Goal: Communication & Community: Participate in discussion

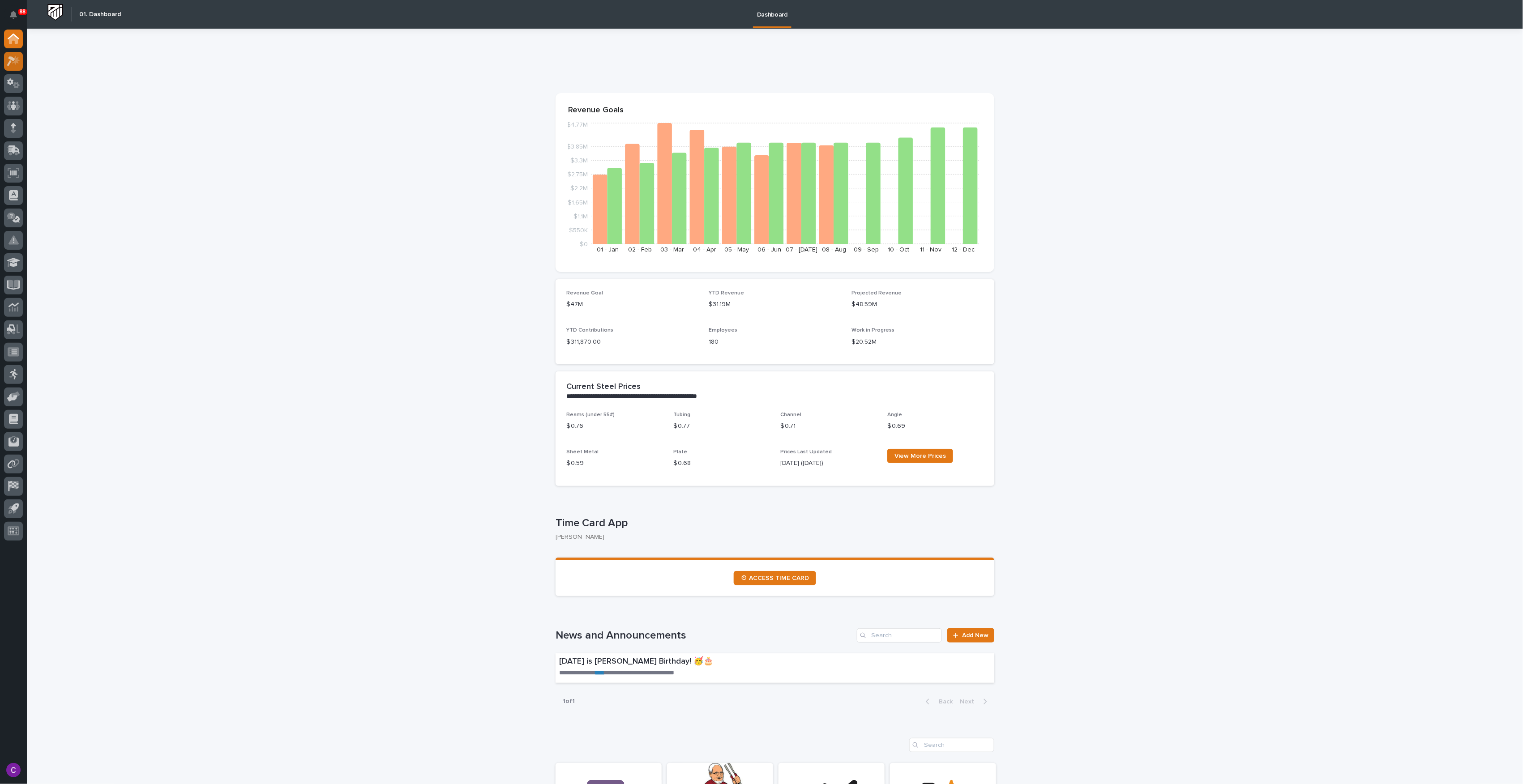
click at [12, 60] on icon at bounding box center [11, 61] width 8 height 10
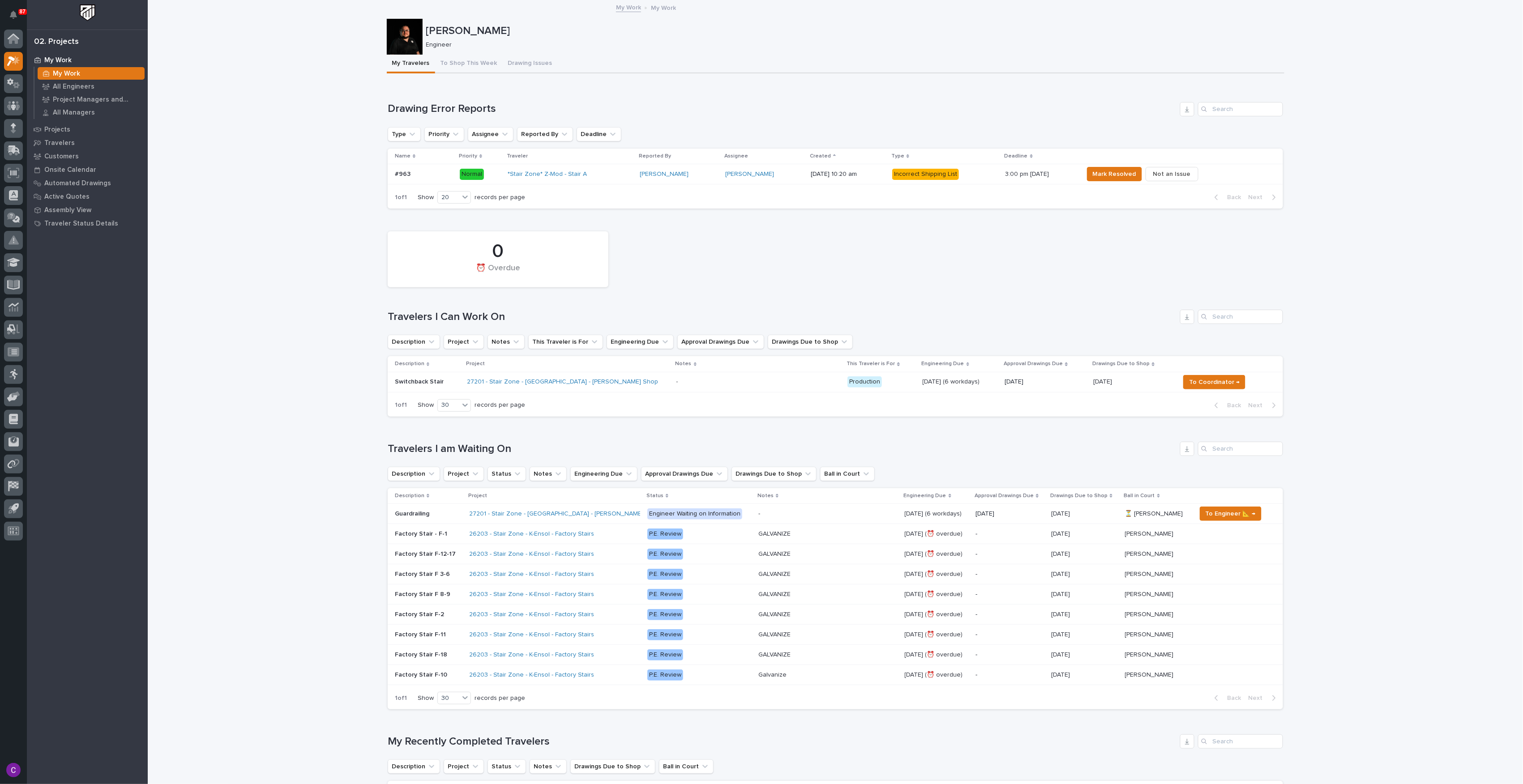
click at [712, 386] on p at bounding box center [754, 382] width 157 height 7
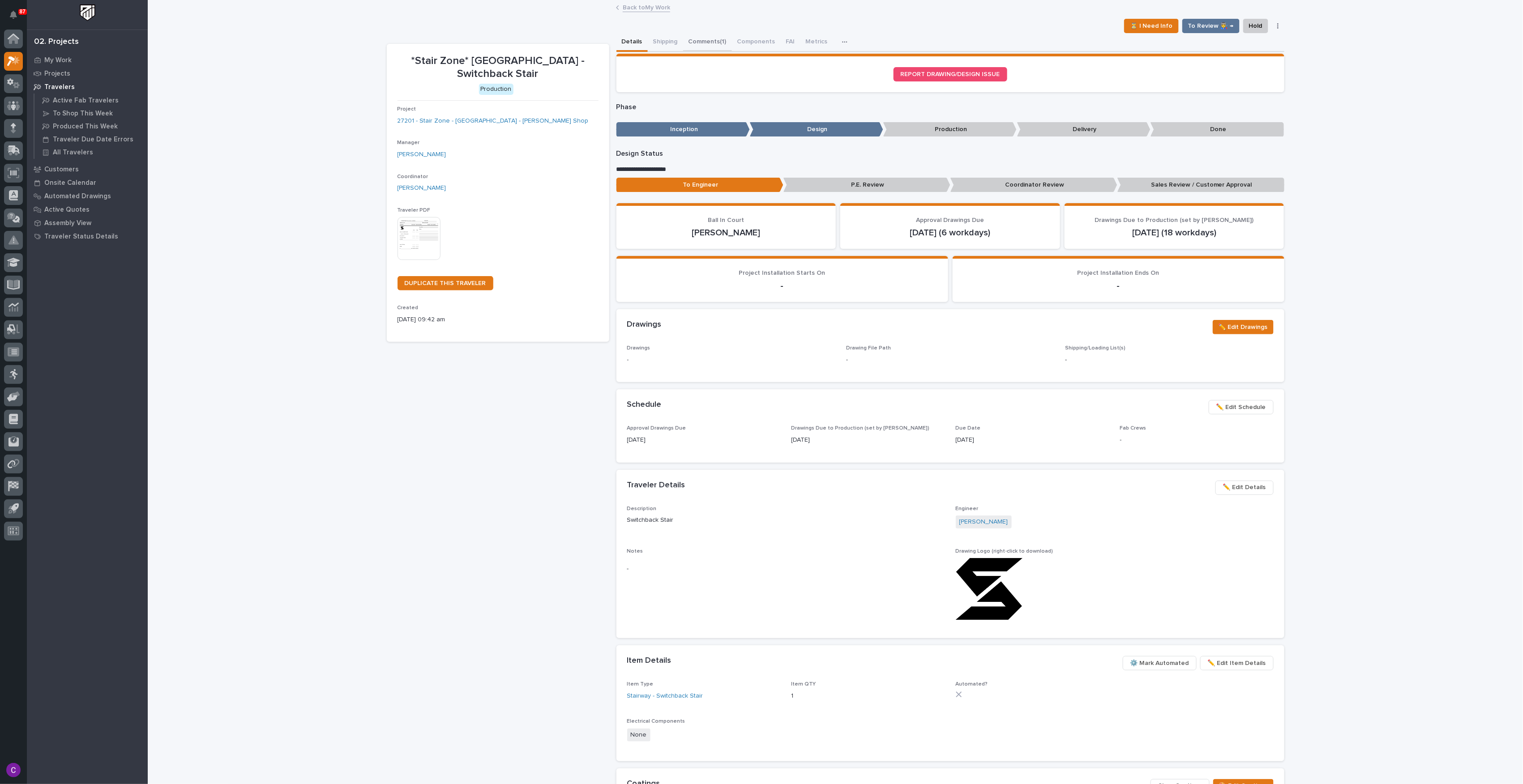
click at [704, 41] on button "Comments (1)" at bounding box center [708, 42] width 49 height 19
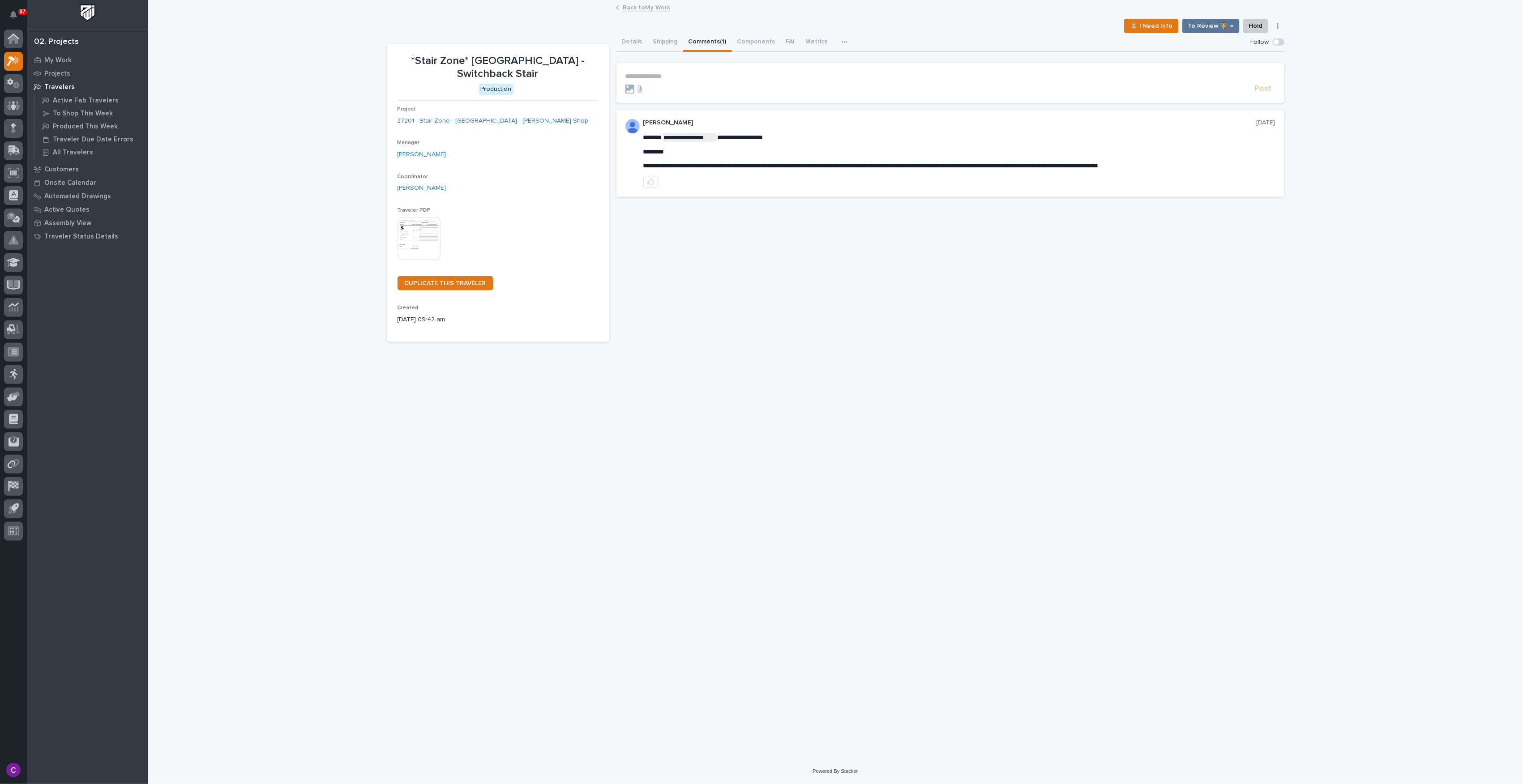
click at [687, 78] on p "**********" at bounding box center [950, 76] width 650 height 7
drag, startPoint x: 654, startPoint y: 91, endPoint x: 672, endPoint y: 86, distance: 18.7
click at [655, 91] on span "[PERSON_NAME]" at bounding box center [653, 90] width 50 height 6
drag, startPoint x: 715, startPoint y: 76, endPoint x: 726, endPoint y: 76, distance: 11.0
click at [716, 76] on p "**********" at bounding box center [950, 77] width 650 height 9
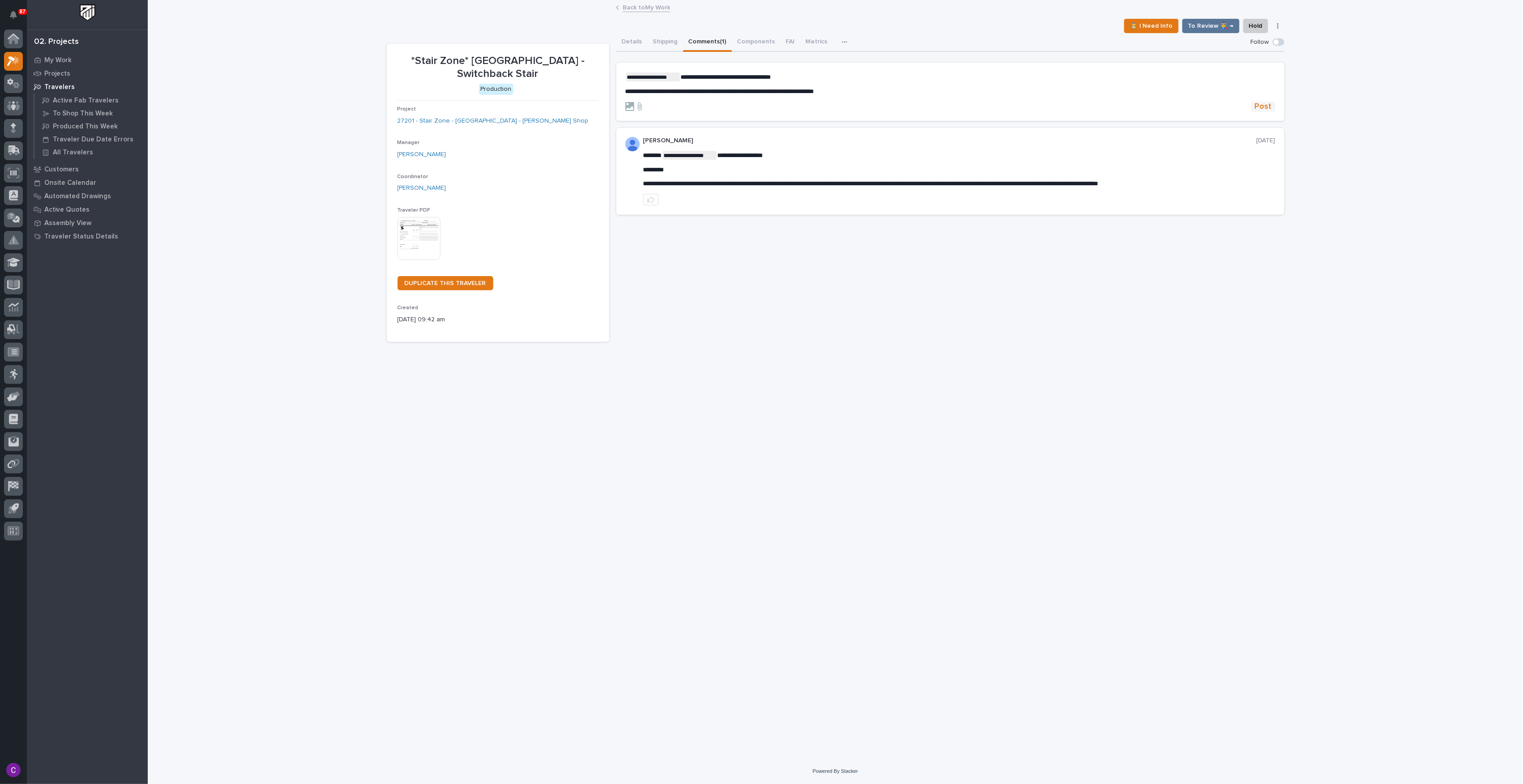
click at [1271, 107] on span "Post" at bounding box center [1263, 107] width 17 height 10
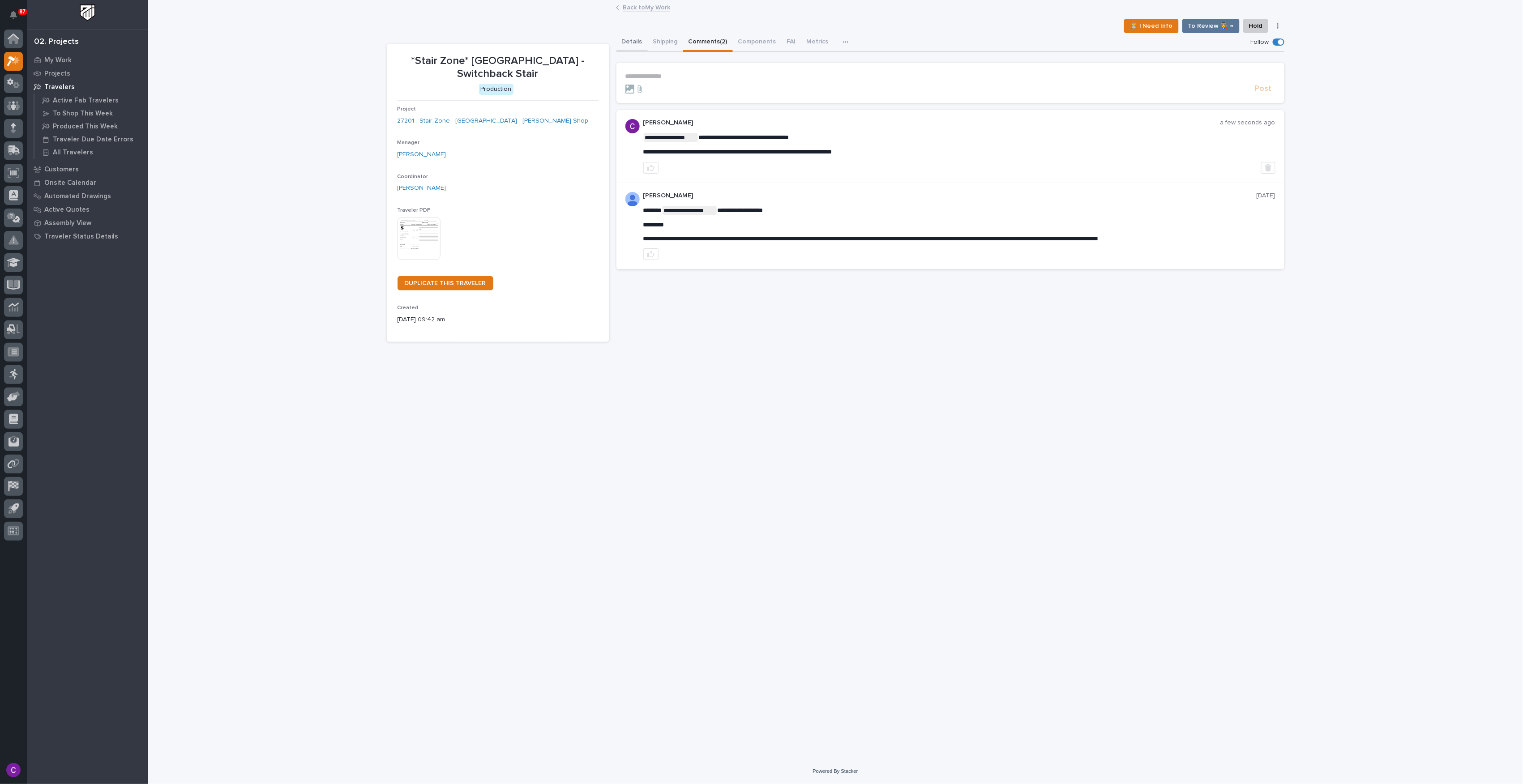
click at [632, 44] on button "Details" at bounding box center [632, 42] width 31 height 19
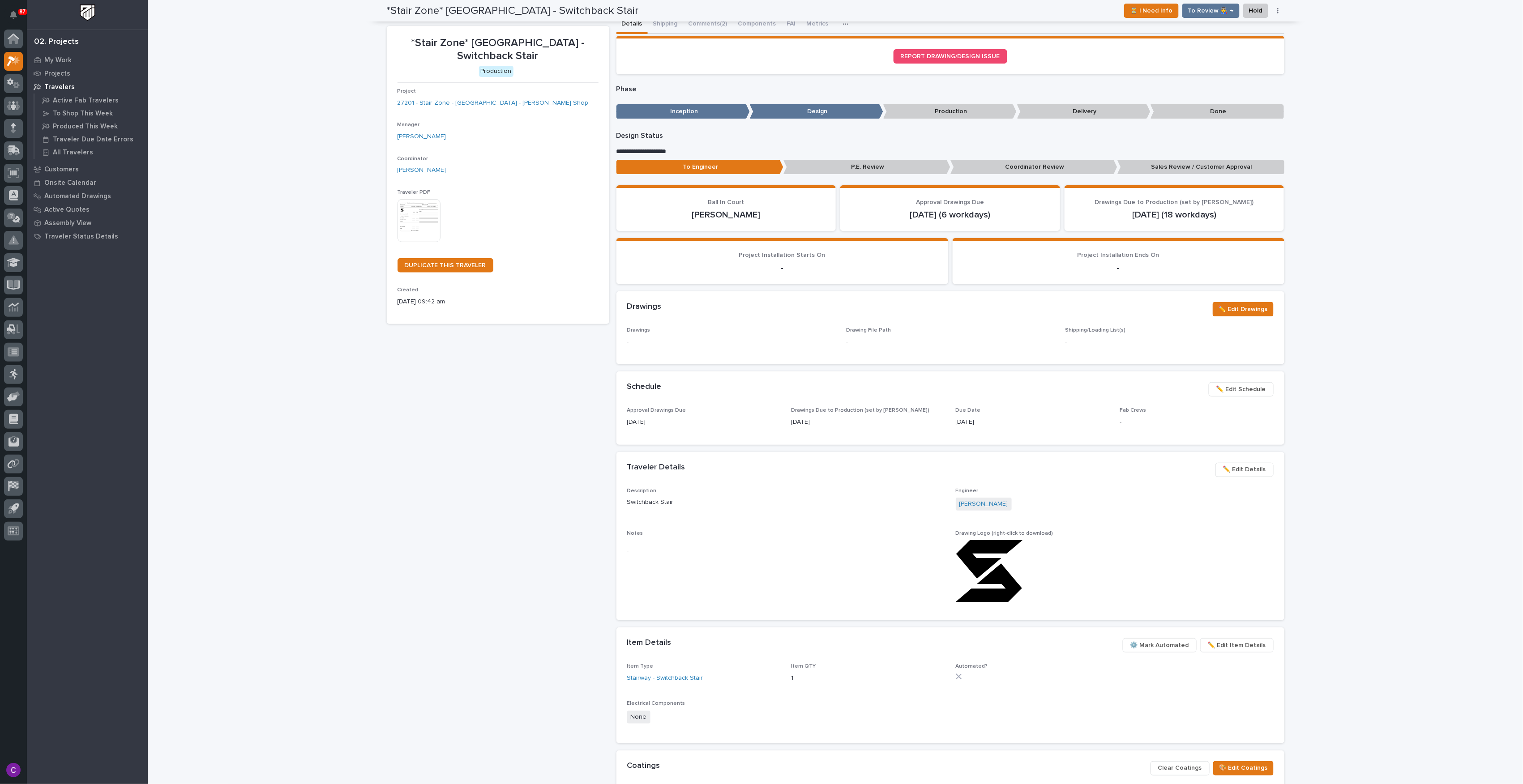
scroll to position [13, 0]
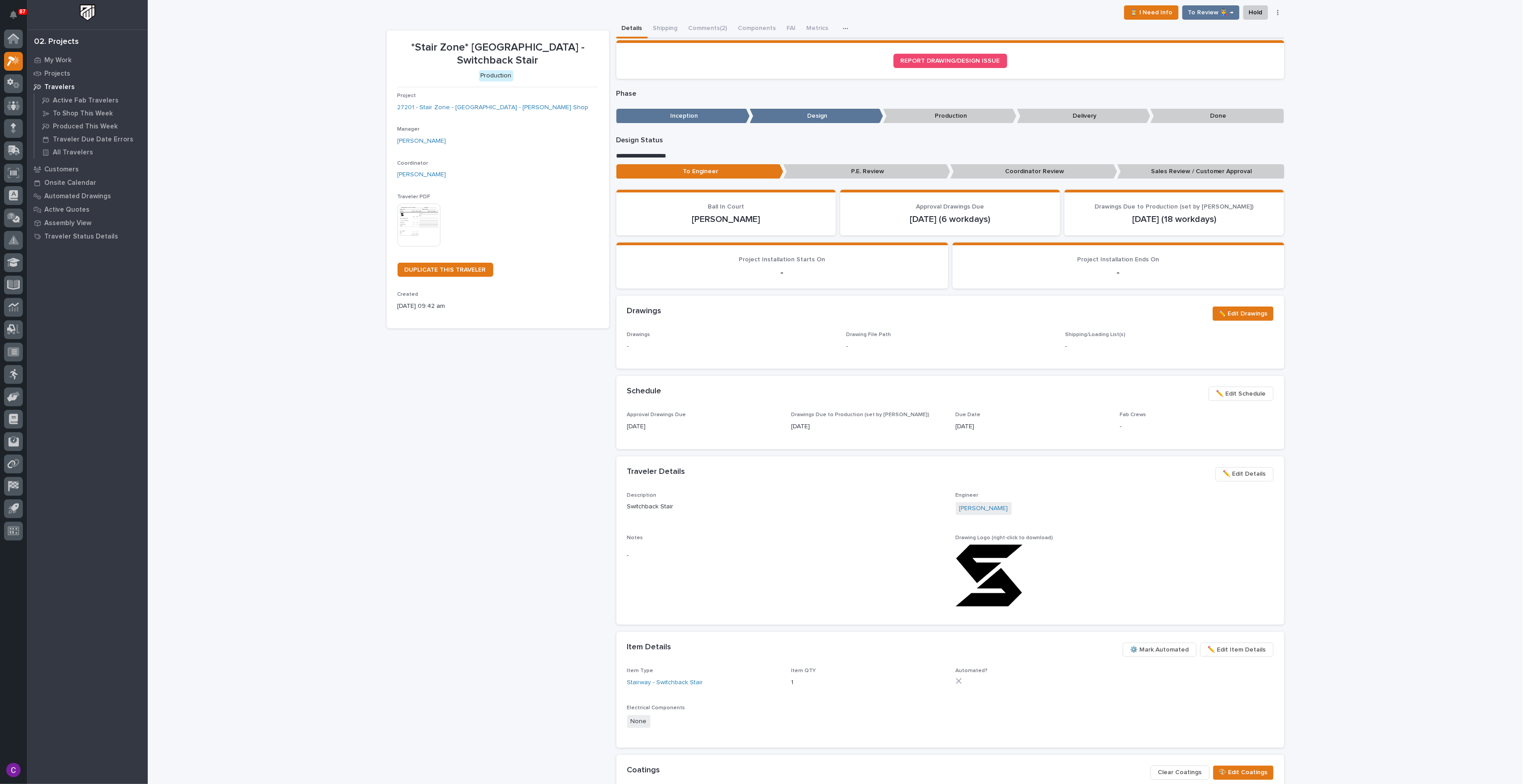
click at [320, 159] on div "Loading... Saving… Loading... Saving… *Stair Zone* Bar H Ranch - Switchback Sta…" at bounding box center [835, 463] width 1375 height 951
click at [996, 169] on p "Coordinator Review" at bounding box center [1034, 171] width 167 height 15
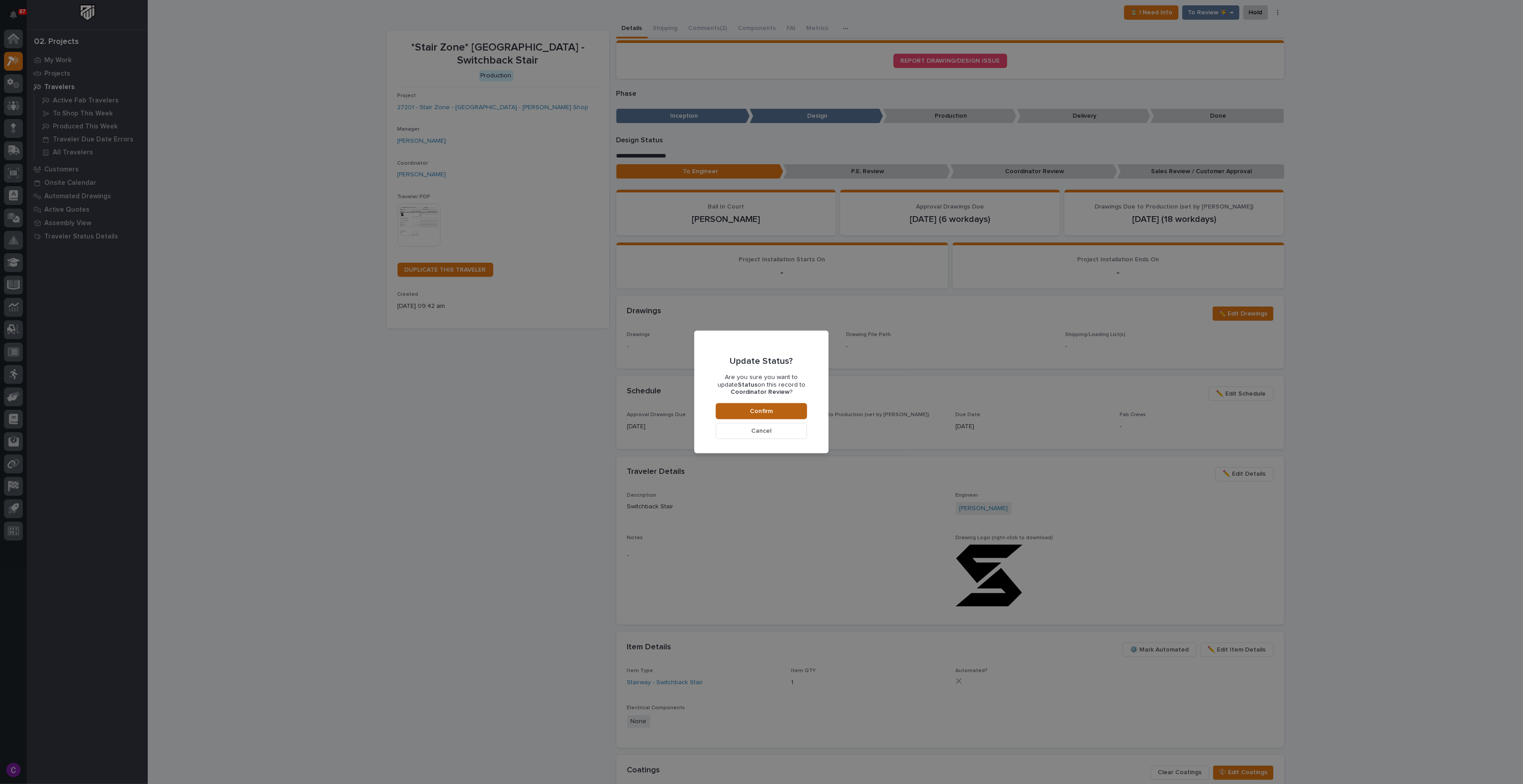
click at [783, 411] on button "Confirm" at bounding box center [762, 411] width 91 height 16
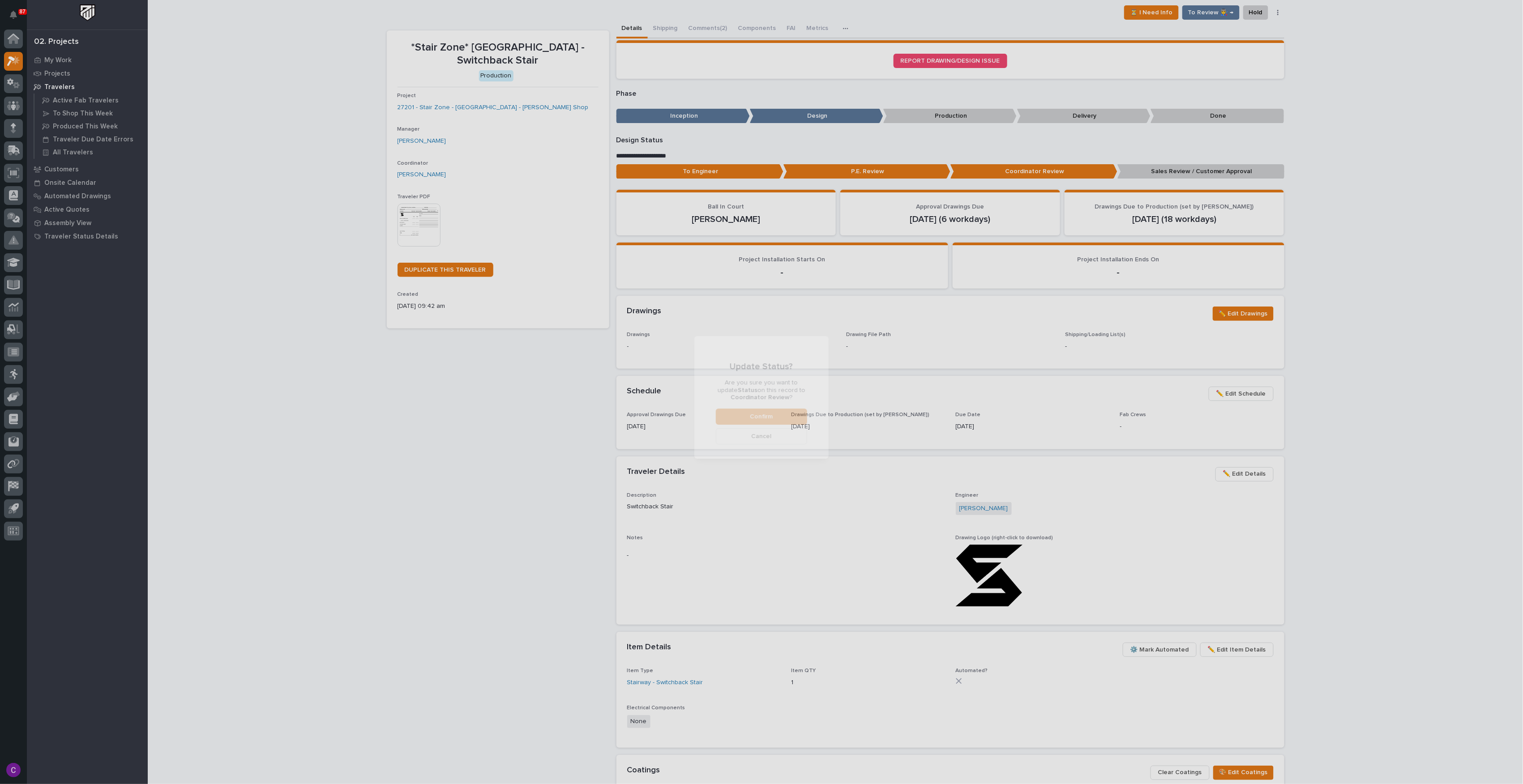
scroll to position [54, 0]
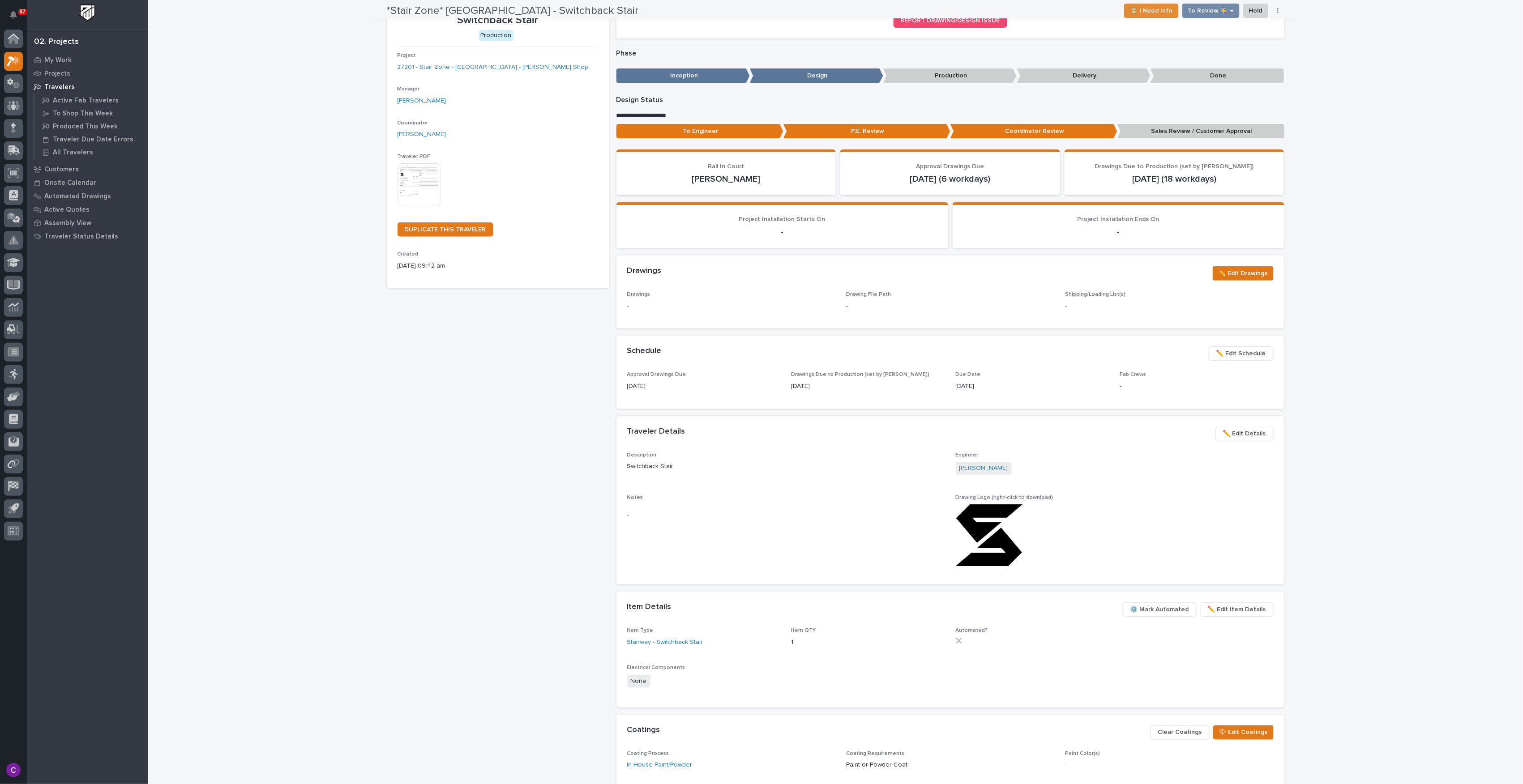
click at [507, 105] on div "[PERSON_NAME]" at bounding box center [498, 101] width 201 height 9
click at [498, 68] on link "27201 - Stair Zone - [GEOGRAPHIC_DATA] - [PERSON_NAME] Shop" at bounding box center [493, 67] width 191 height 9
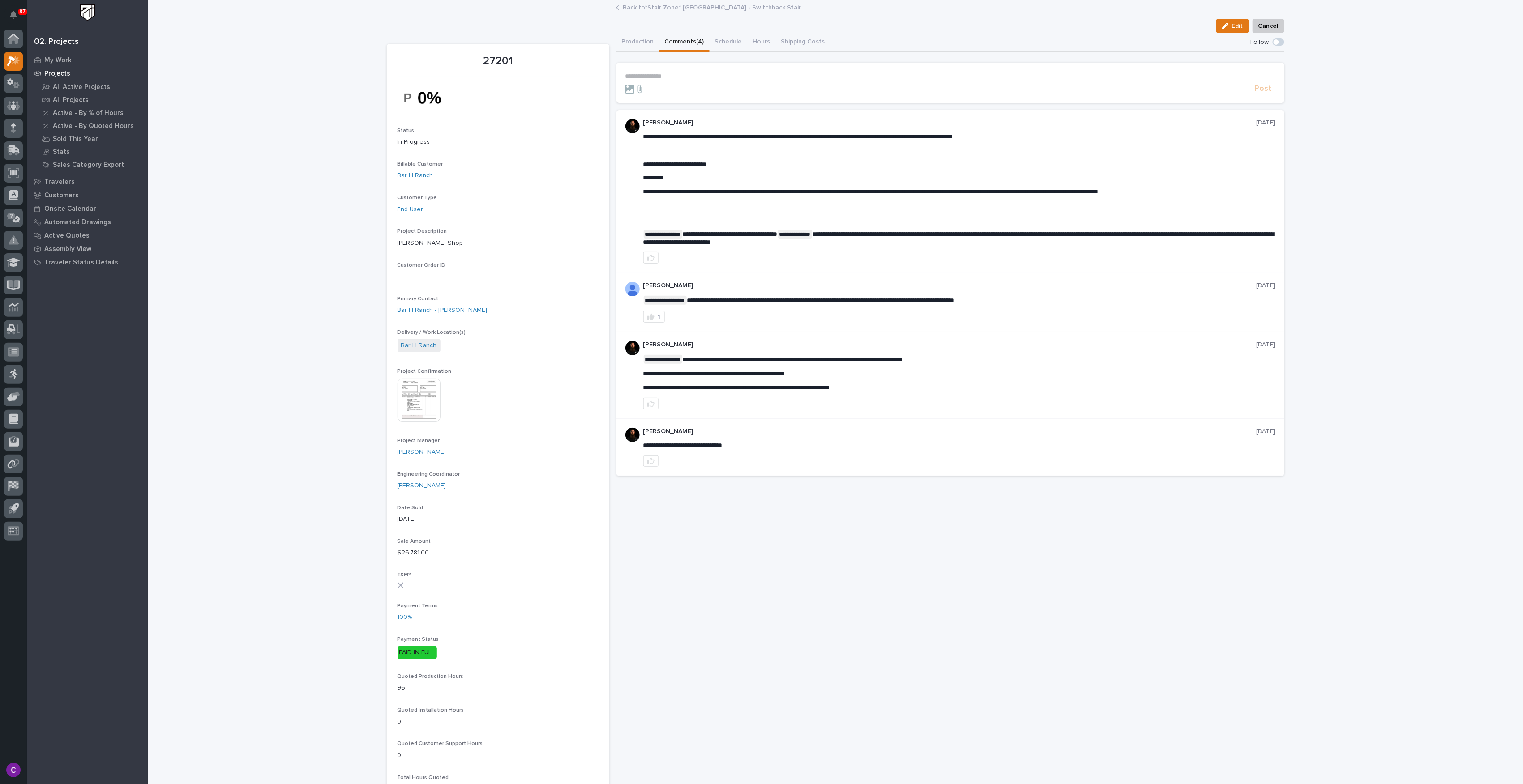
click at [699, 38] on button "Comments (4)" at bounding box center [684, 42] width 50 height 19
drag, startPoint x: 697, startPoint y: 174, endPoint x: 693, endPoint y: 162, distance: 12.6
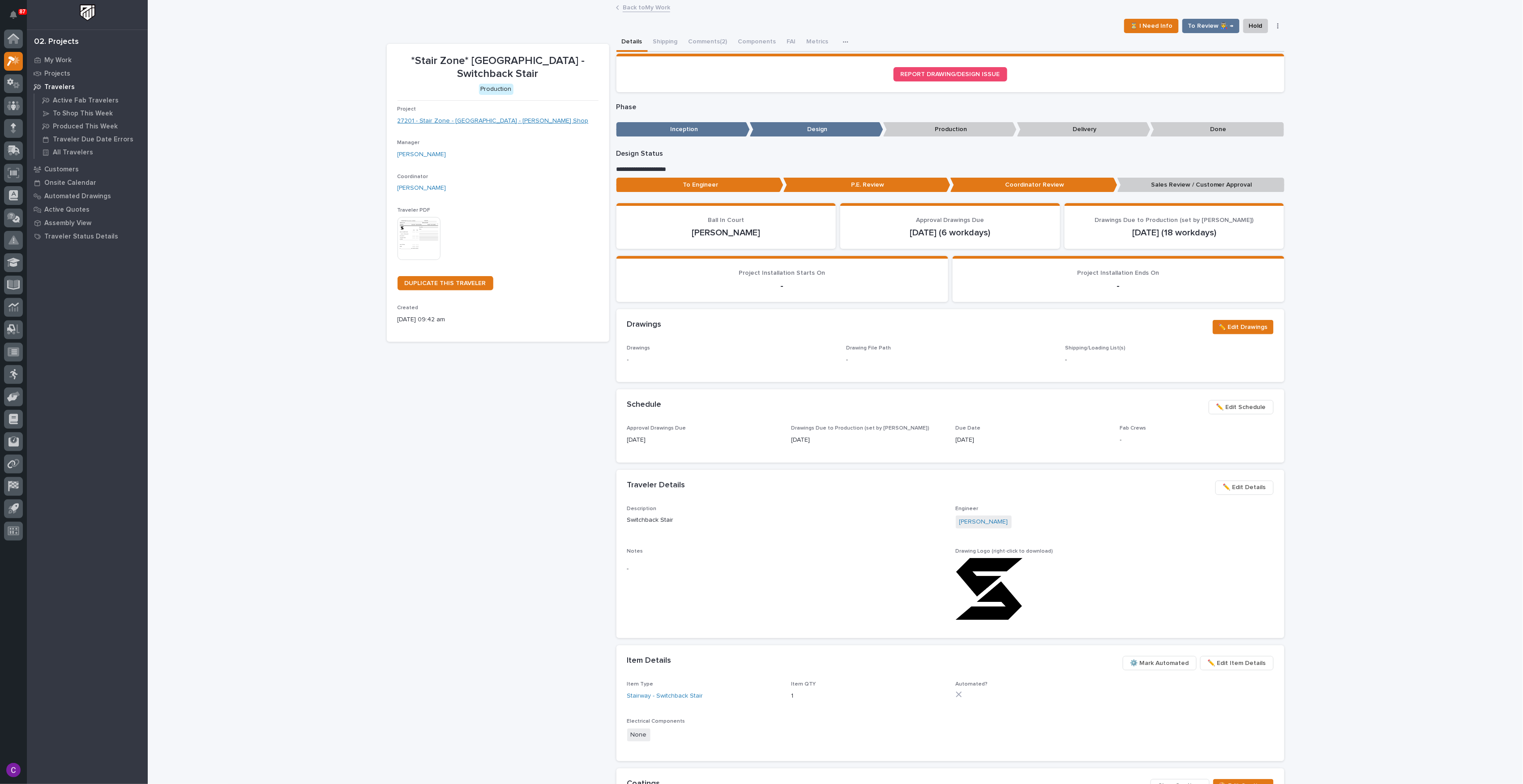
click at [467, 122] on link "27201 - Stair Zone - [GEOGRAPHIC_DATA] - [PERSON_NAME] Shop" at bounding box center [493, 121] width 191 height 9
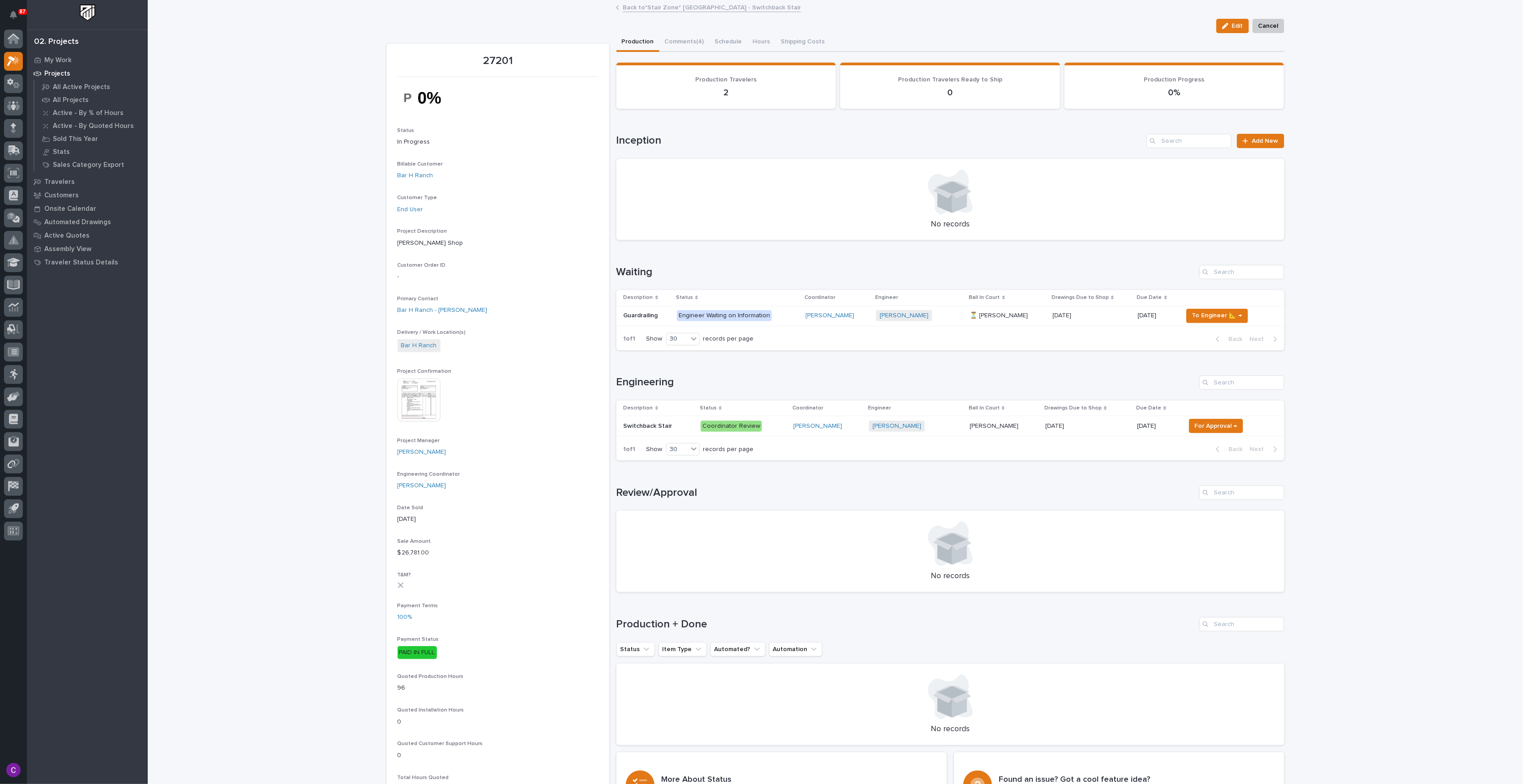
click at [788, 320] on p "Engineer Waiting on Information" at bounding box center [738, 316] width 122 height 11
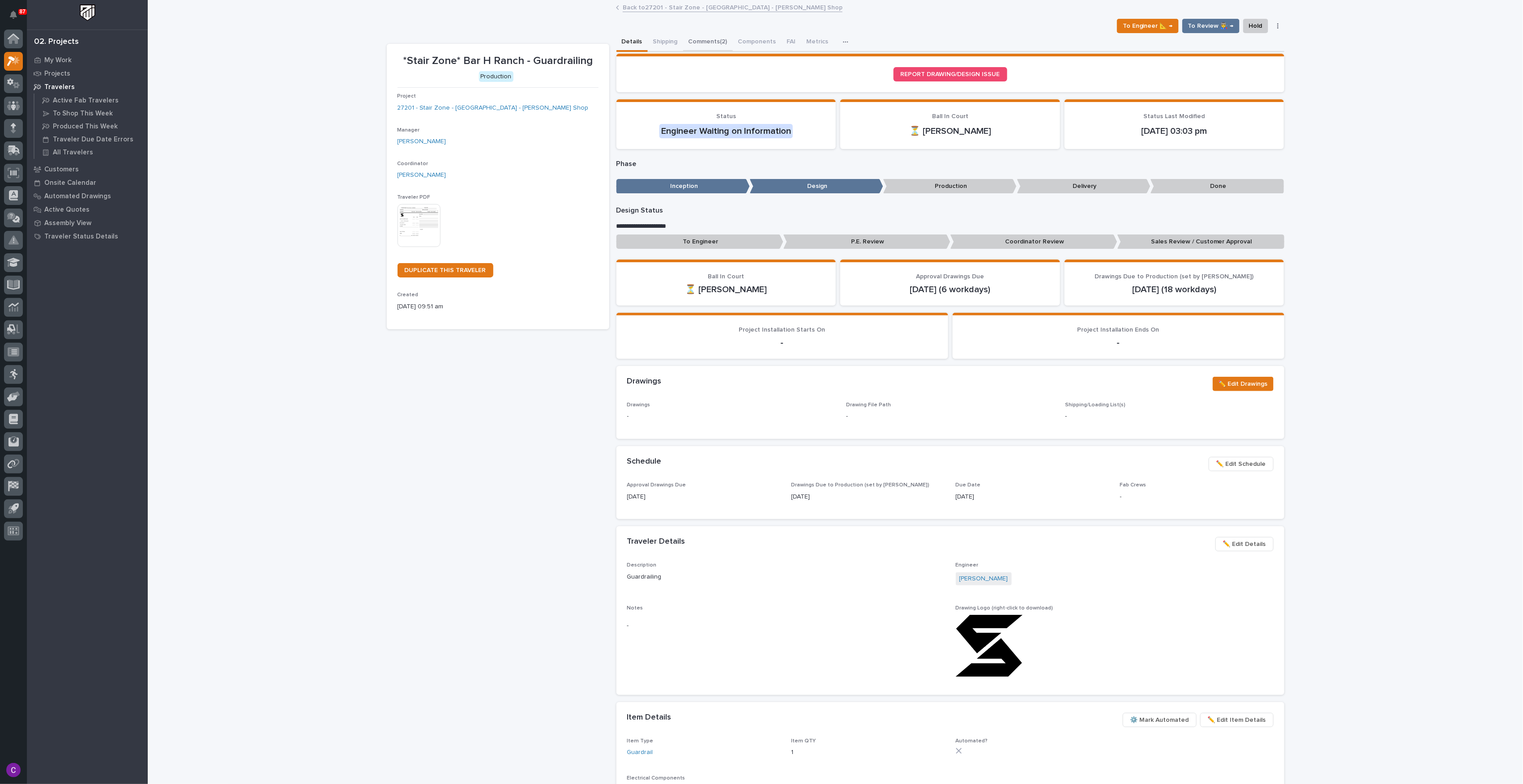
click at [689, 43] on button "Comments (2)" at bounding box center [708, 42] width 49 height 19
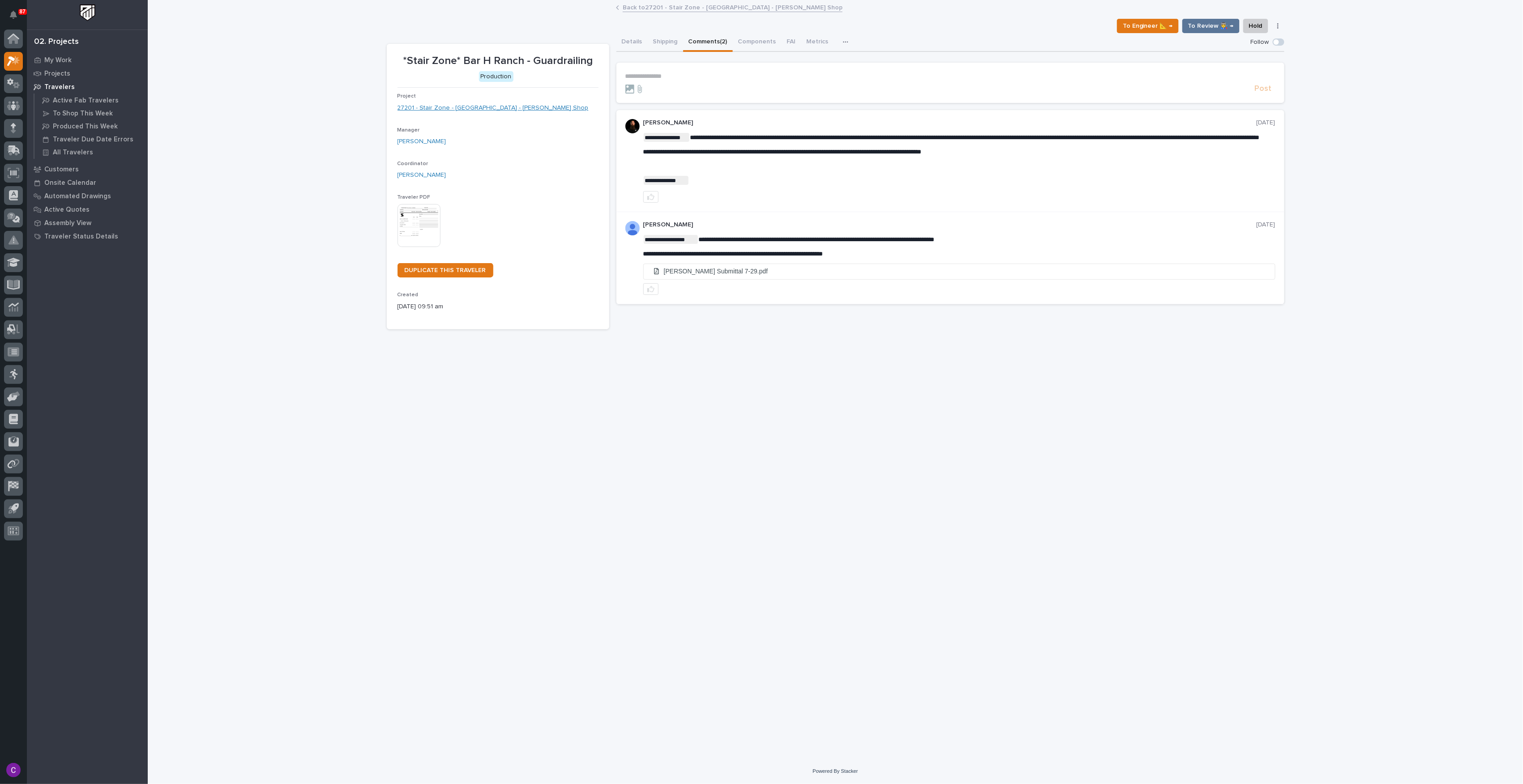
click at [511, 112] on link "27201 - Stair Zone - [GEOGRAPHIC_DATA] - [PERSON_NAME] Shop" at bounding box center [493, 108] width 191 height 9
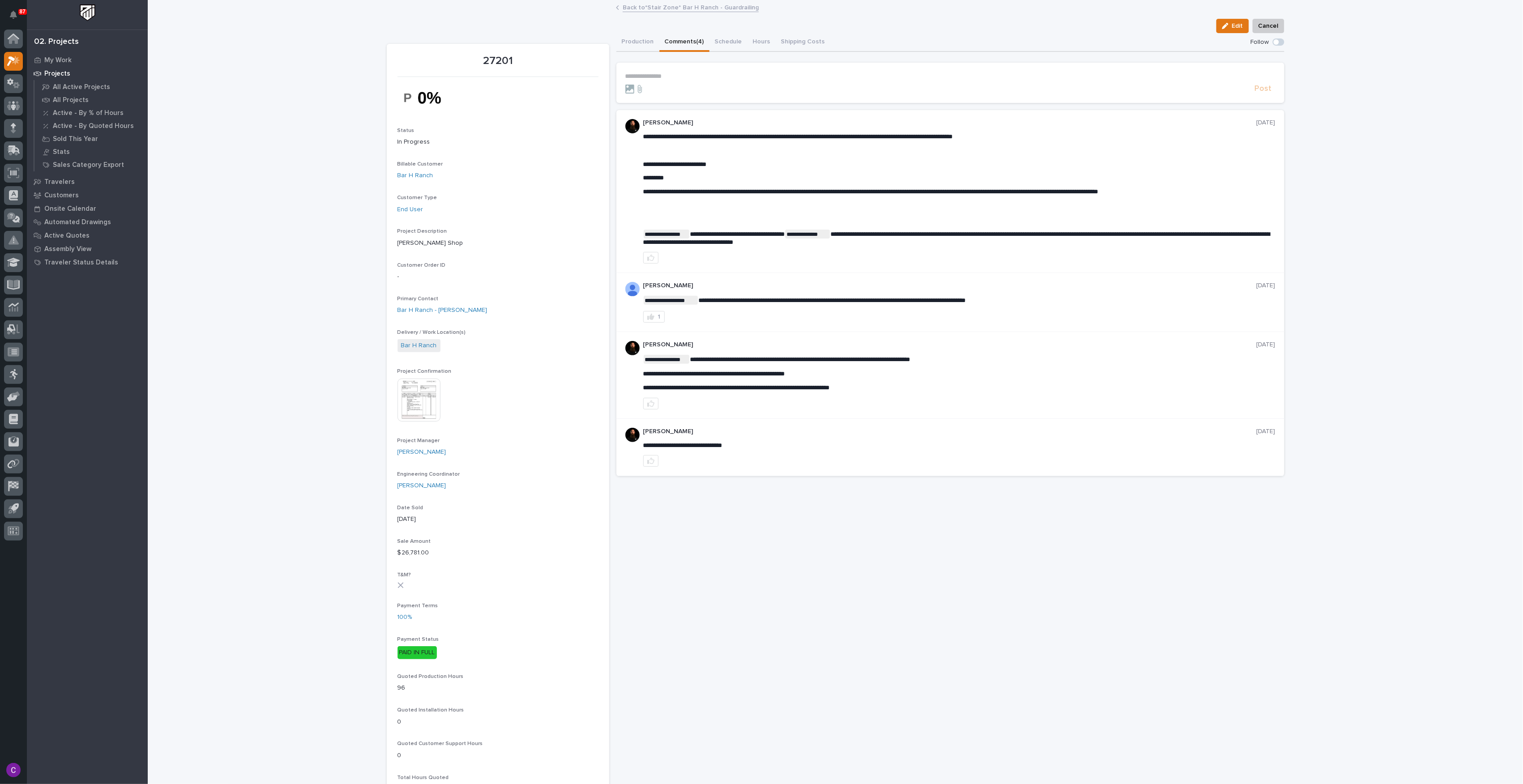
click at [672, 48] on button "Comments (4)" at bounding box center [684, 42] width 50 height 19
drag, startPoint x: 903, startPoint y: 191, endPoint x: 1010, endPoint y: 184, distance: 107.2
drag, startPoint x: 1010, startPoint y: 184, endPoint x: 1118, endPoint y: 191, distance: 108.2
click at [1098, 191] on span "**********" at bounding box center [871, 191] width 455 height 6
click at [628, 43] on button "Production" at bounding box center [638, 42] width 43 height 19
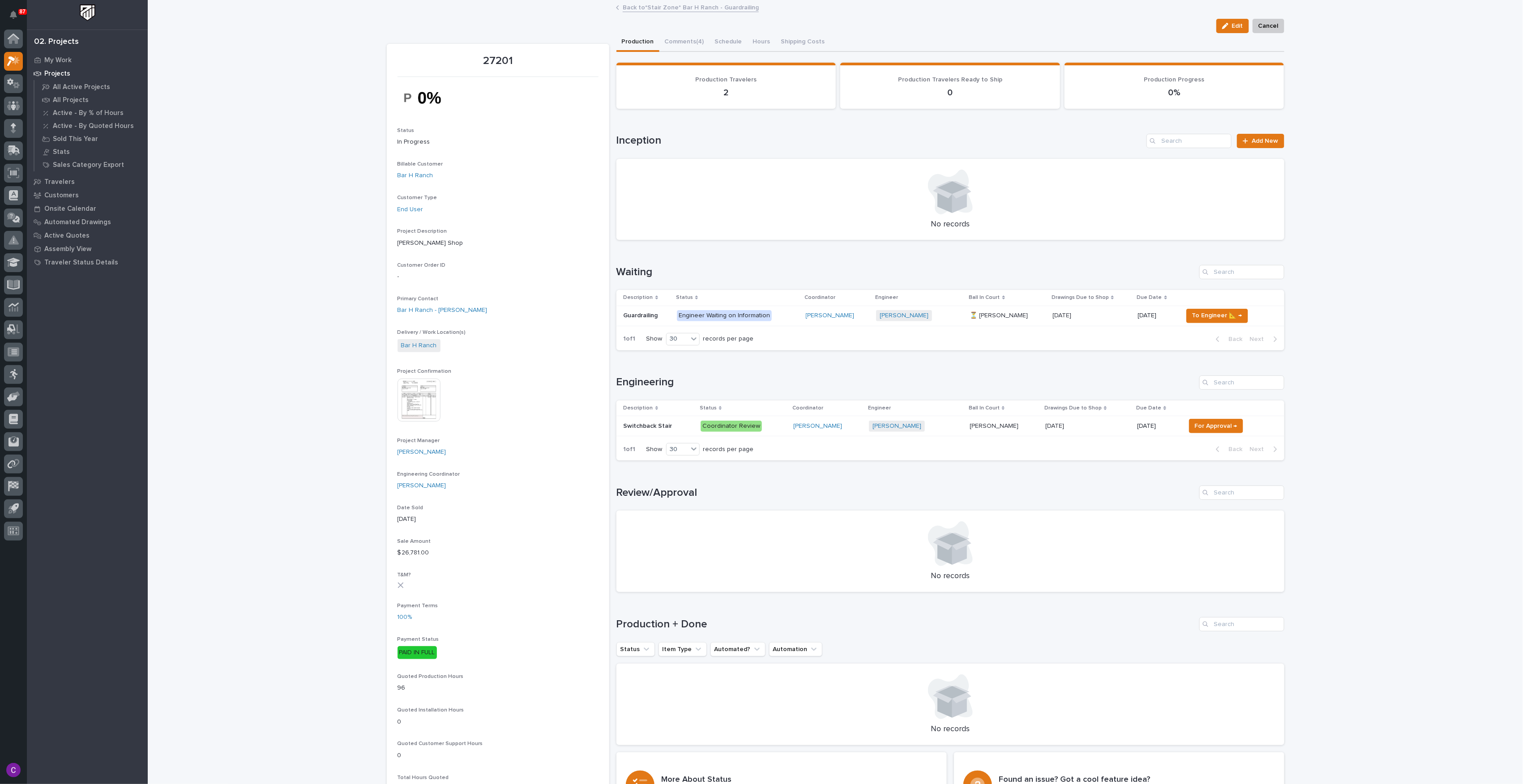
click at [774, 316] on p "Engineer Waiting on Information" at bounding box center [738, 316] width 122 height 11
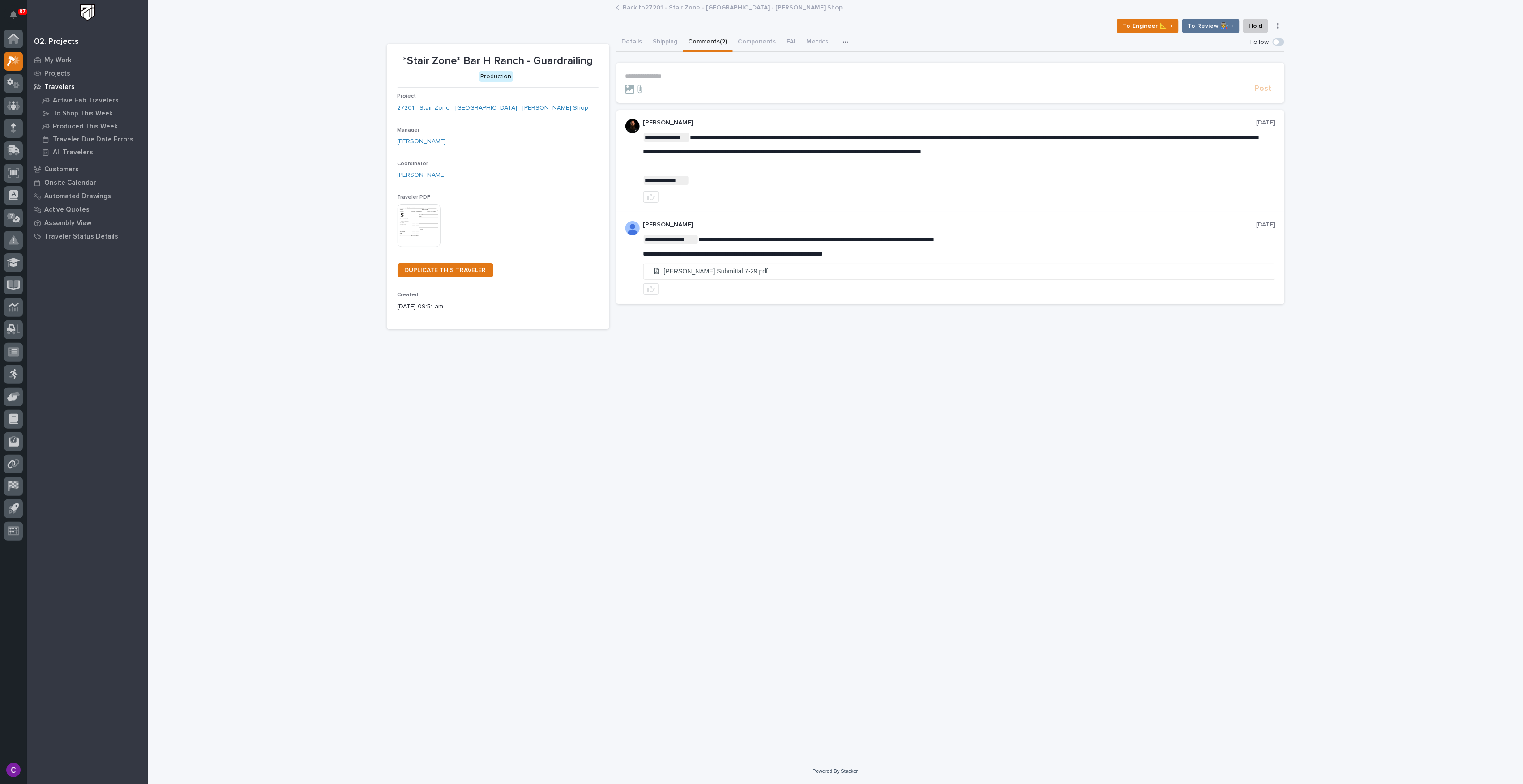
click at [704, 49] on button "Comments (2)" at bounding box center [708, 42] width 49 height 19
click at [759, 291] on div at bounding box center [959, 289] width 632 height 12
click at [759, 279] on li "[PERSON_NAME] Submittal 7-29.pdf" at bounding box center [959, 271] width 631 height 15
